Goal: Information Seeking & Learning: Find specific page/section

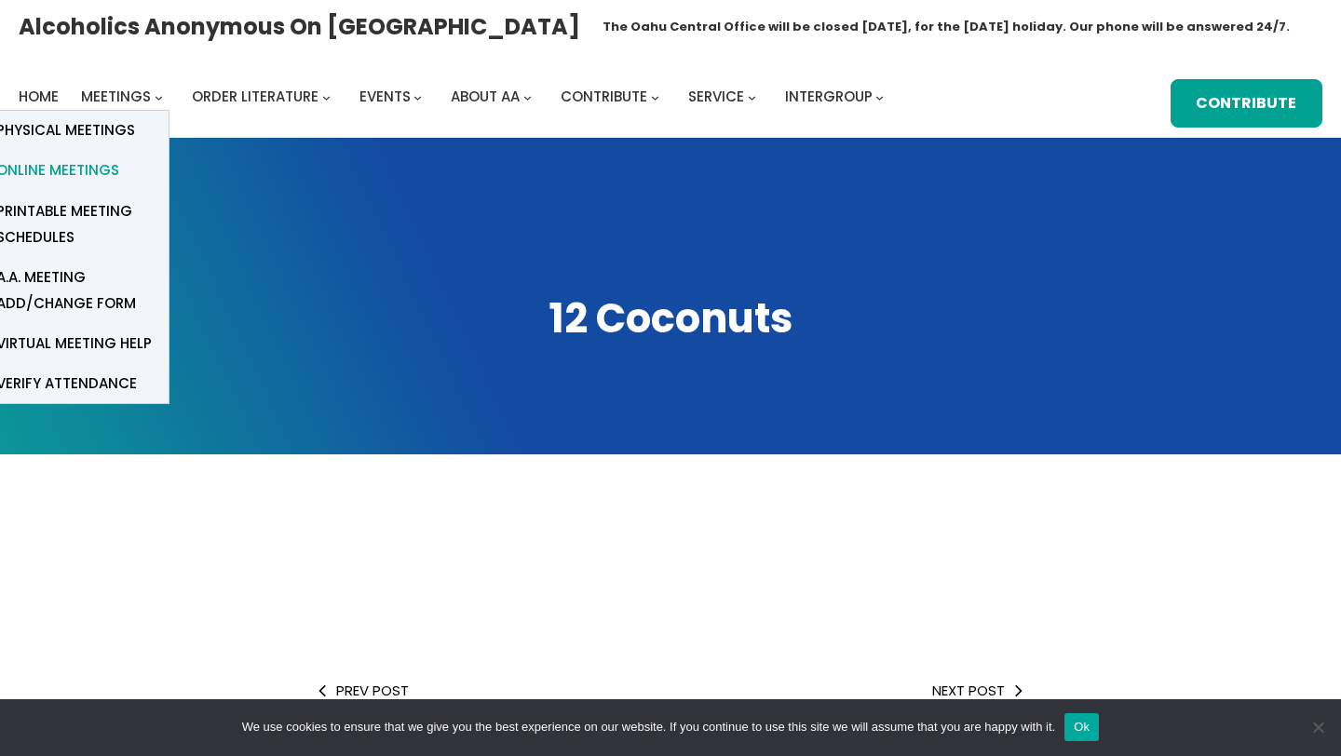
click at [115, 160] on link "Online Meetings" at bounding box center [75, 171] width 186 height 40
click at [116, 170] on link "Online Meetings" at bounding box center [75, 171] width 186 height 40
click at [56, 171] on span "Online Meetings" at bounding box center [57, 170] width 123 height 26
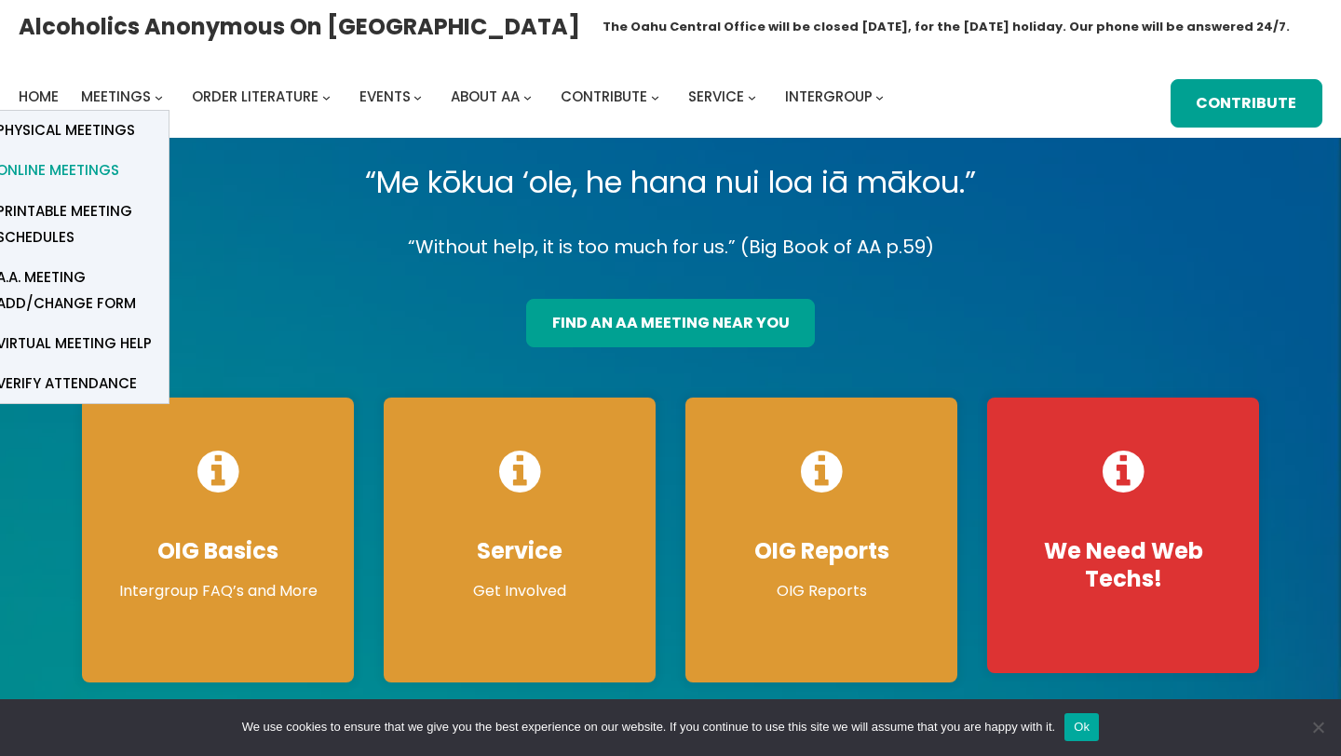
click at [64, 168] on span "Online Meetings" at bounding box center [57, 170] width 123 height 26
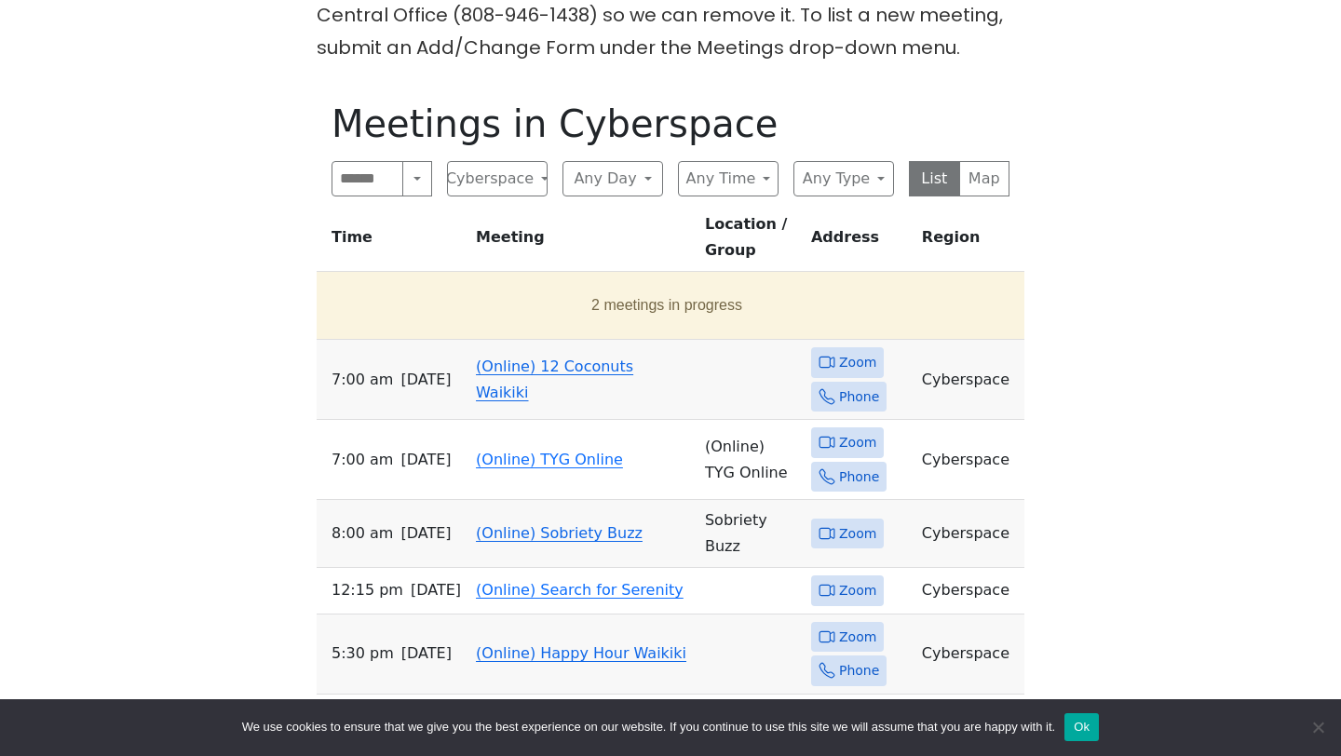
scroll to position [559, 0]
click at [839, 362] on span "Zoom" at bounding box center [857, 363] width 37 height 23
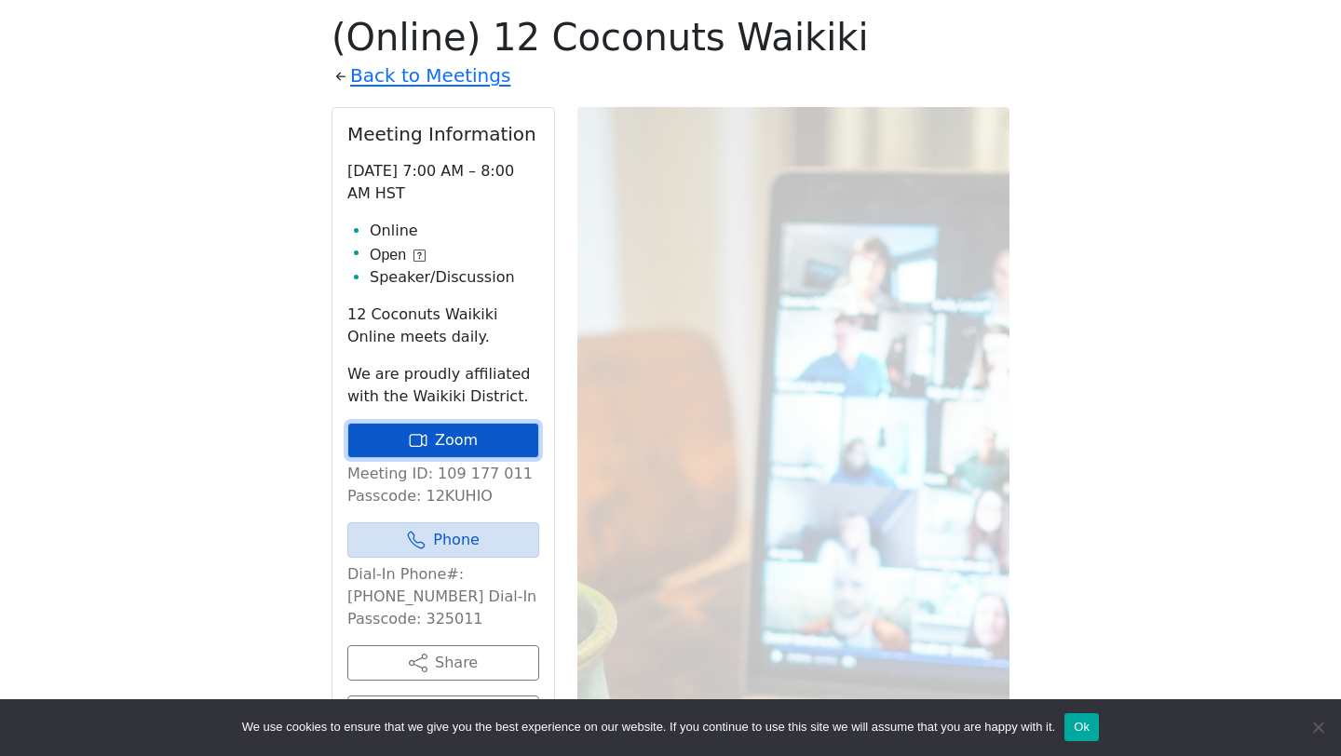
click at [464, 441] on link "Zoom" at bounding box center [443, 440] width 192 height 35
